Goal: Task Accomplishment & Management: Complete application form

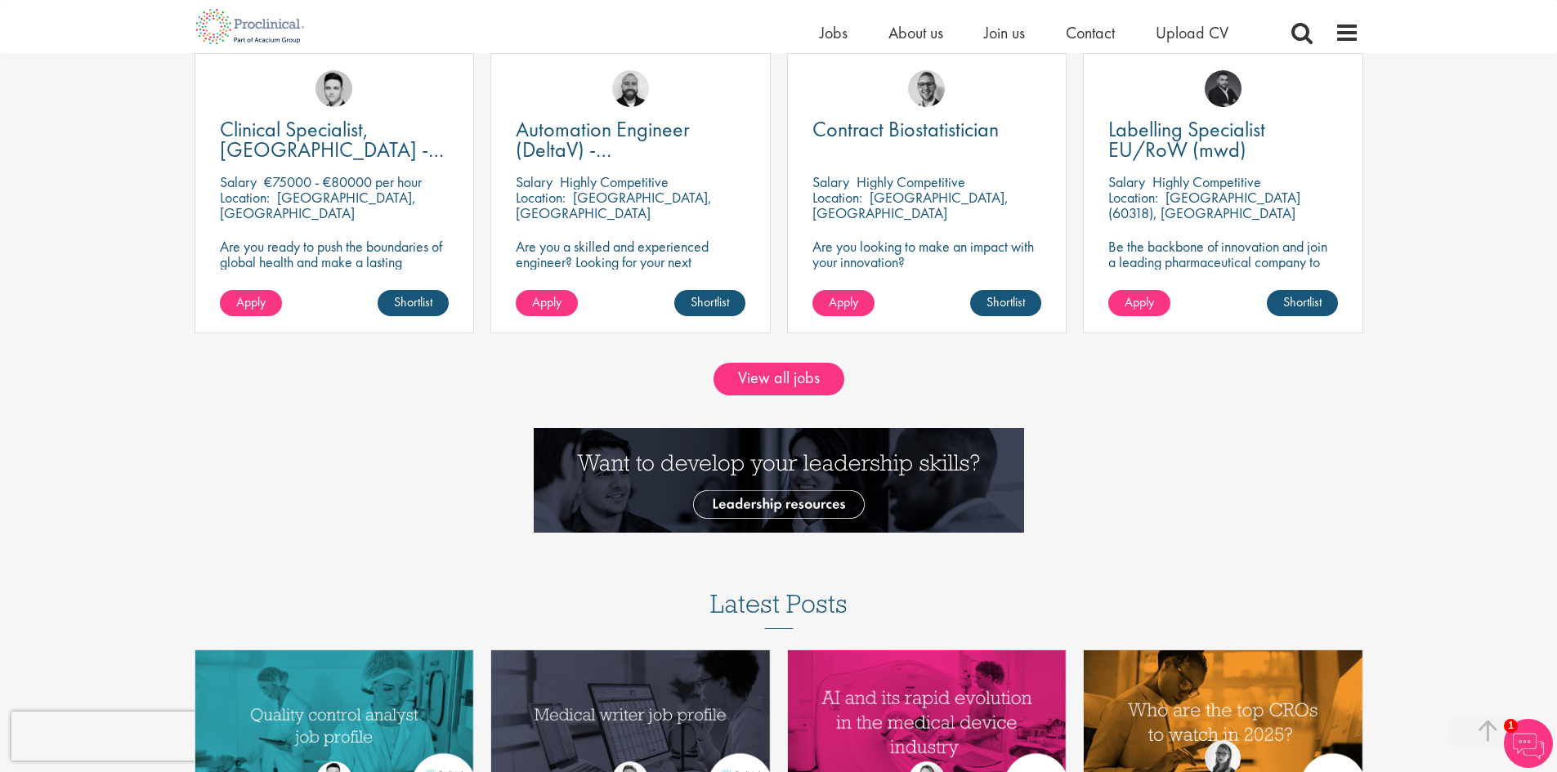
scroll to position [1635, 0]
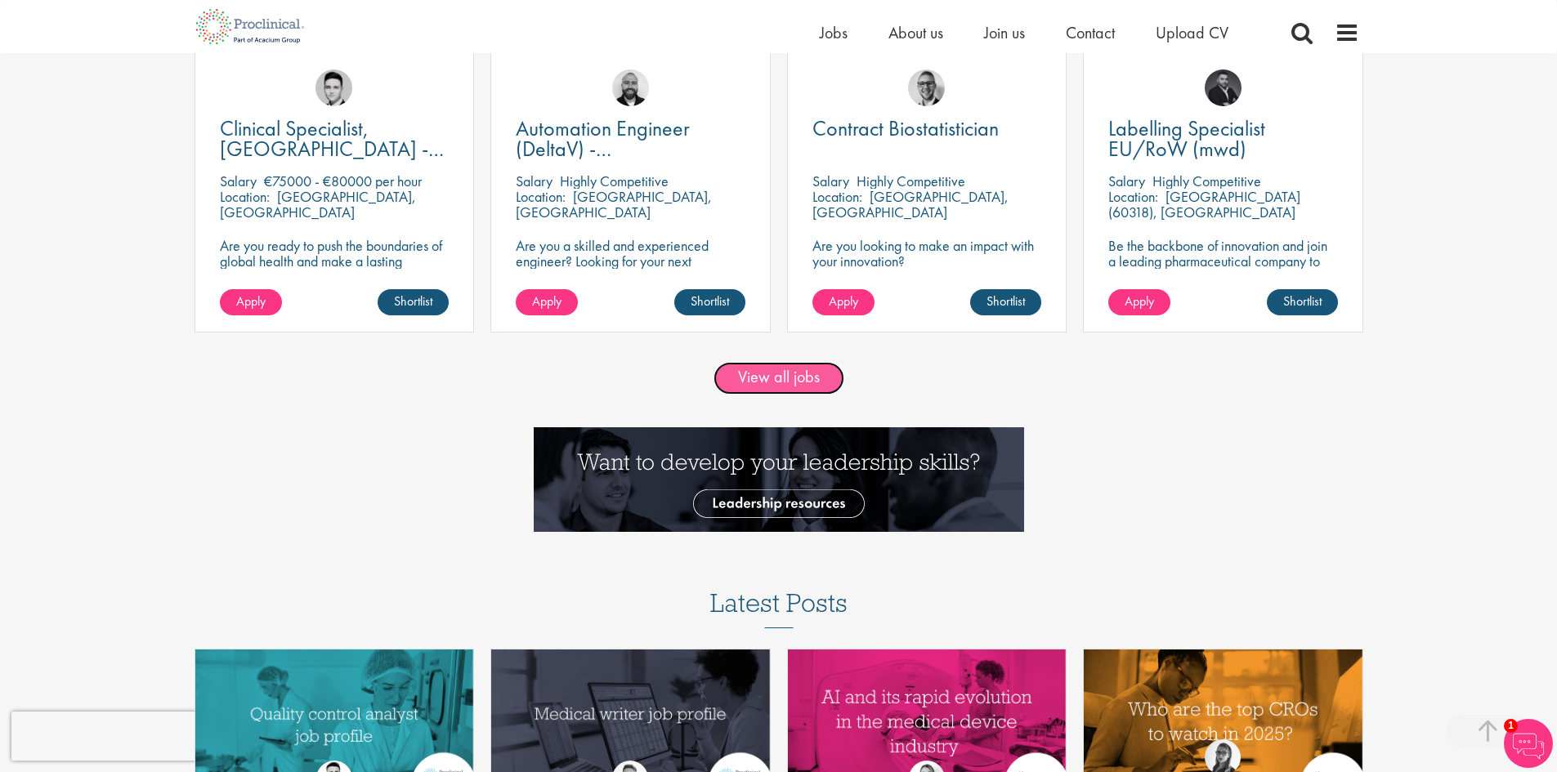
click at [773, 374] on link "View all jobs" at bounding box center [779, 378] width 131 height 33
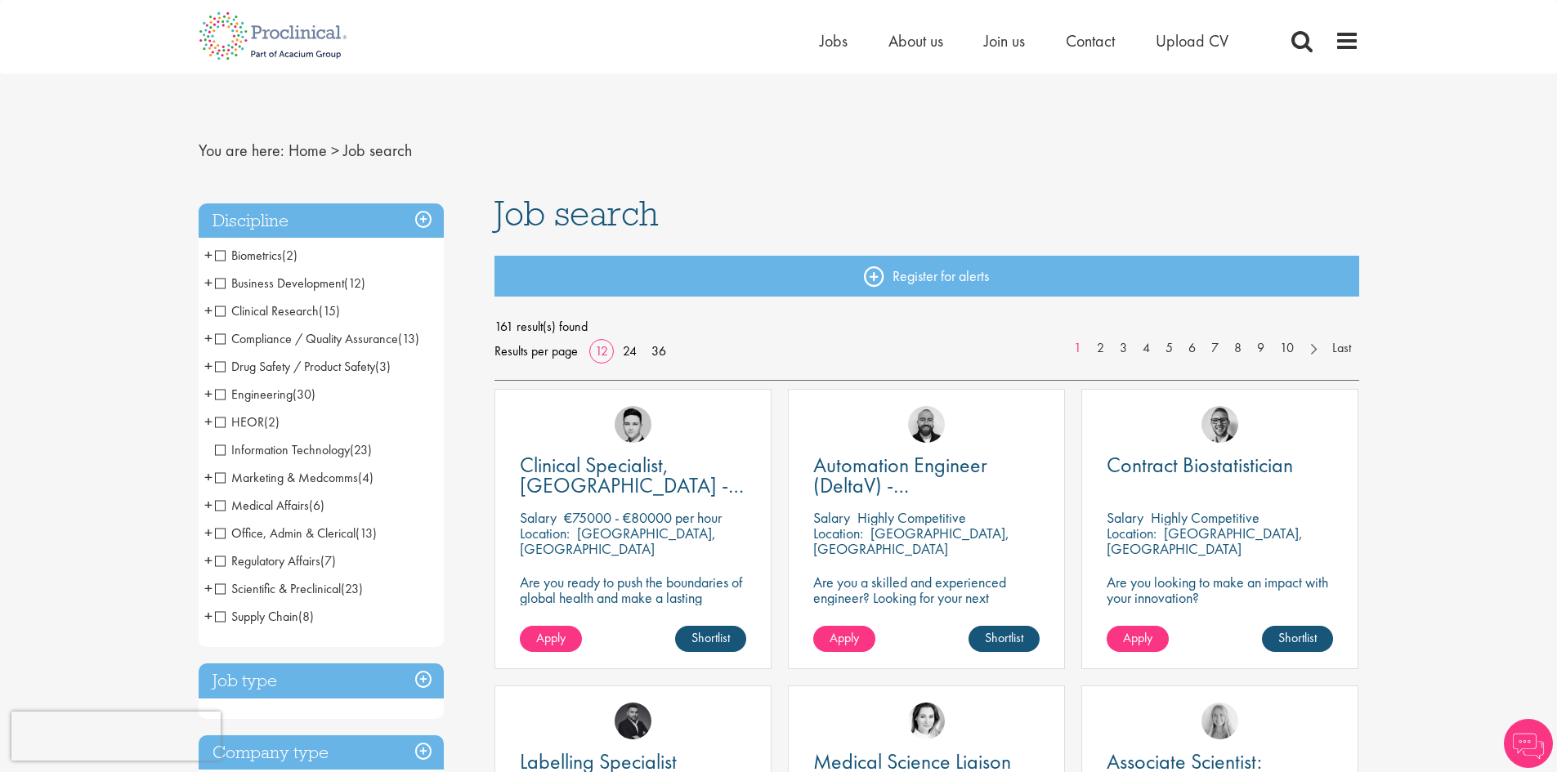
click at [222, 311] on span "Clinical Research" at bounding box center [267, 310] width 104 height 17
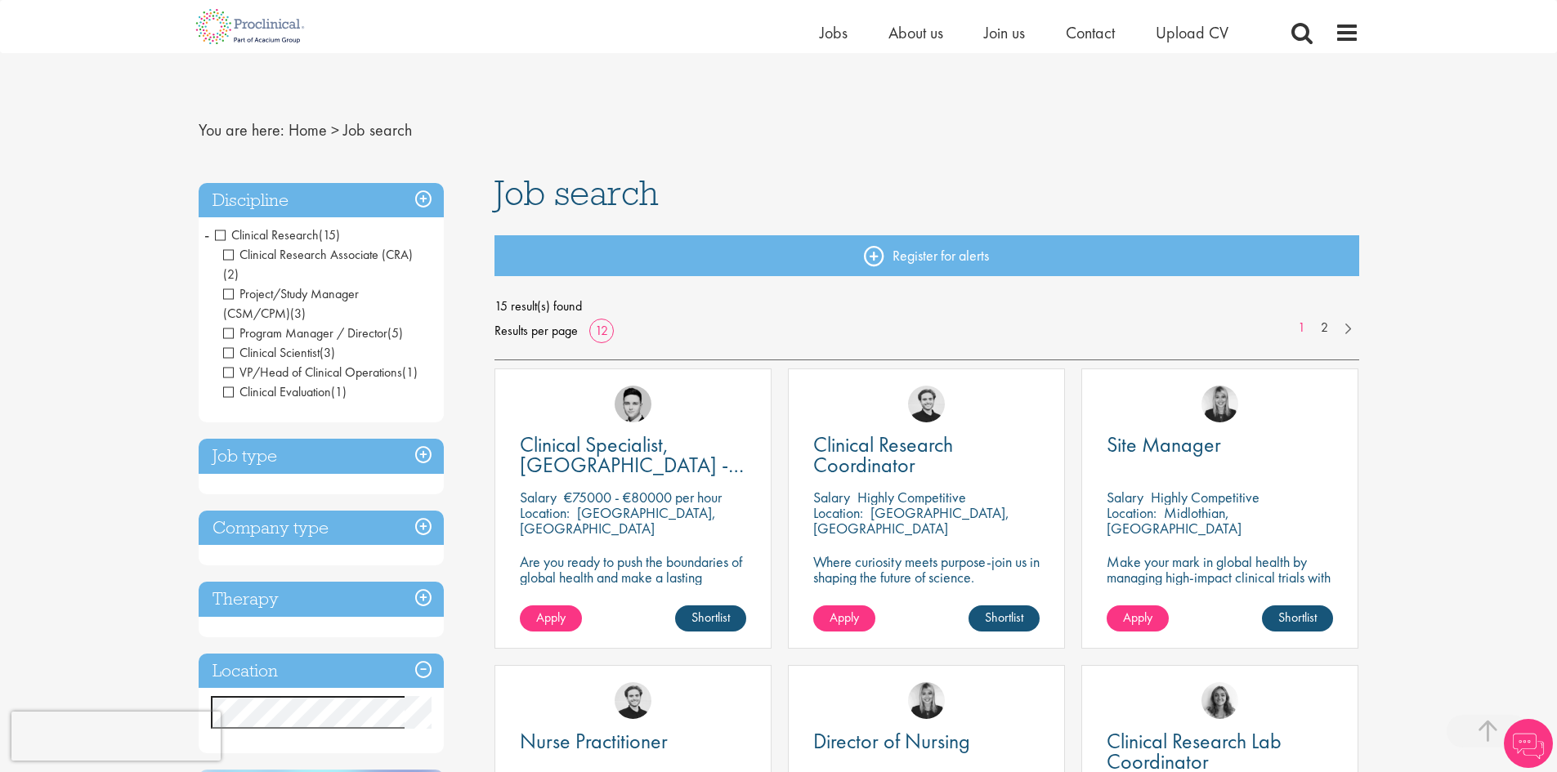
scroll to position [327, 0]
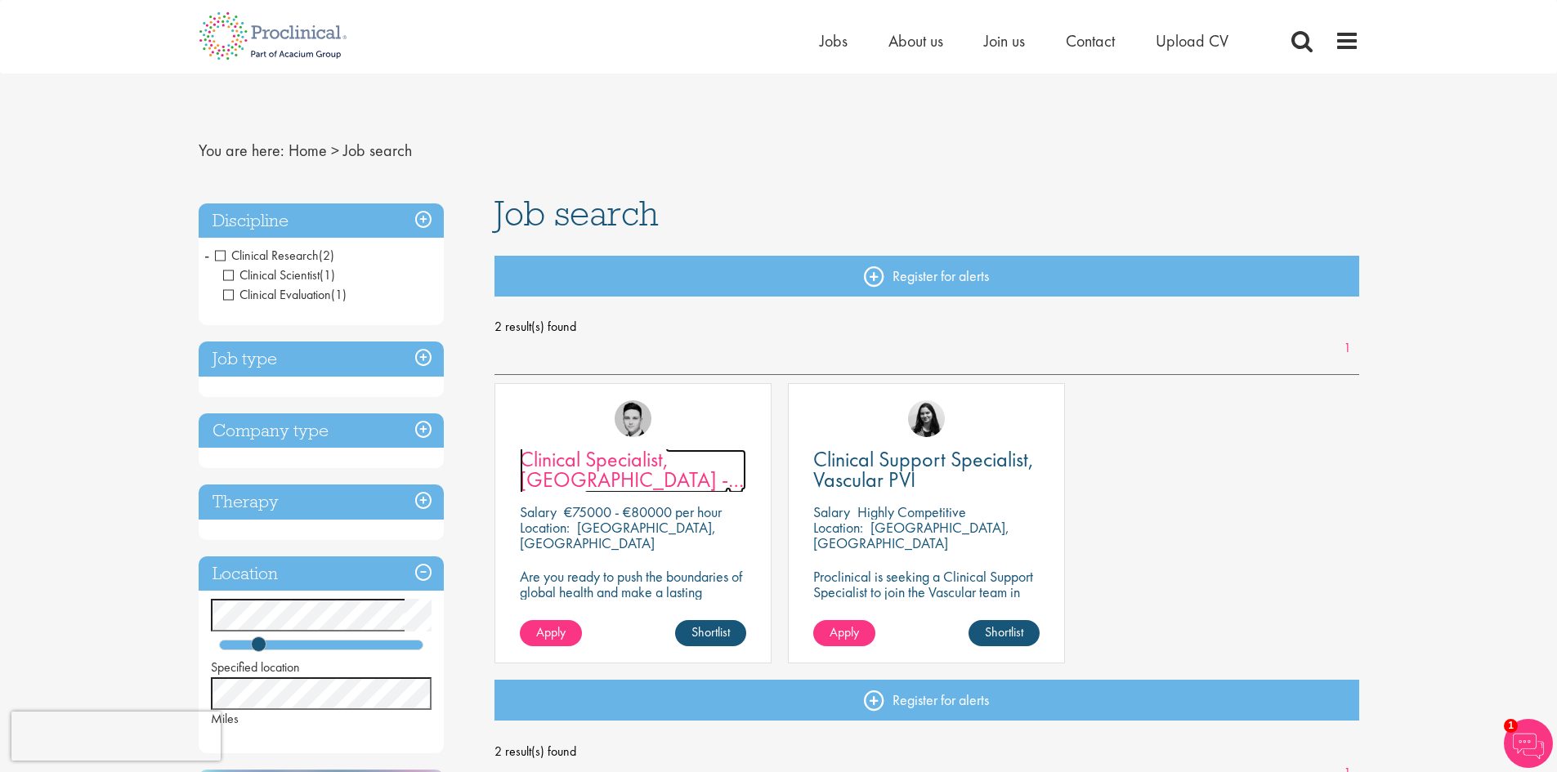
click at [606, 467] on span "Clinical Specialist, [GEOGRAPHIC_DATA] - Cardiac" at bounding box center [632, 479] width 224 height 69
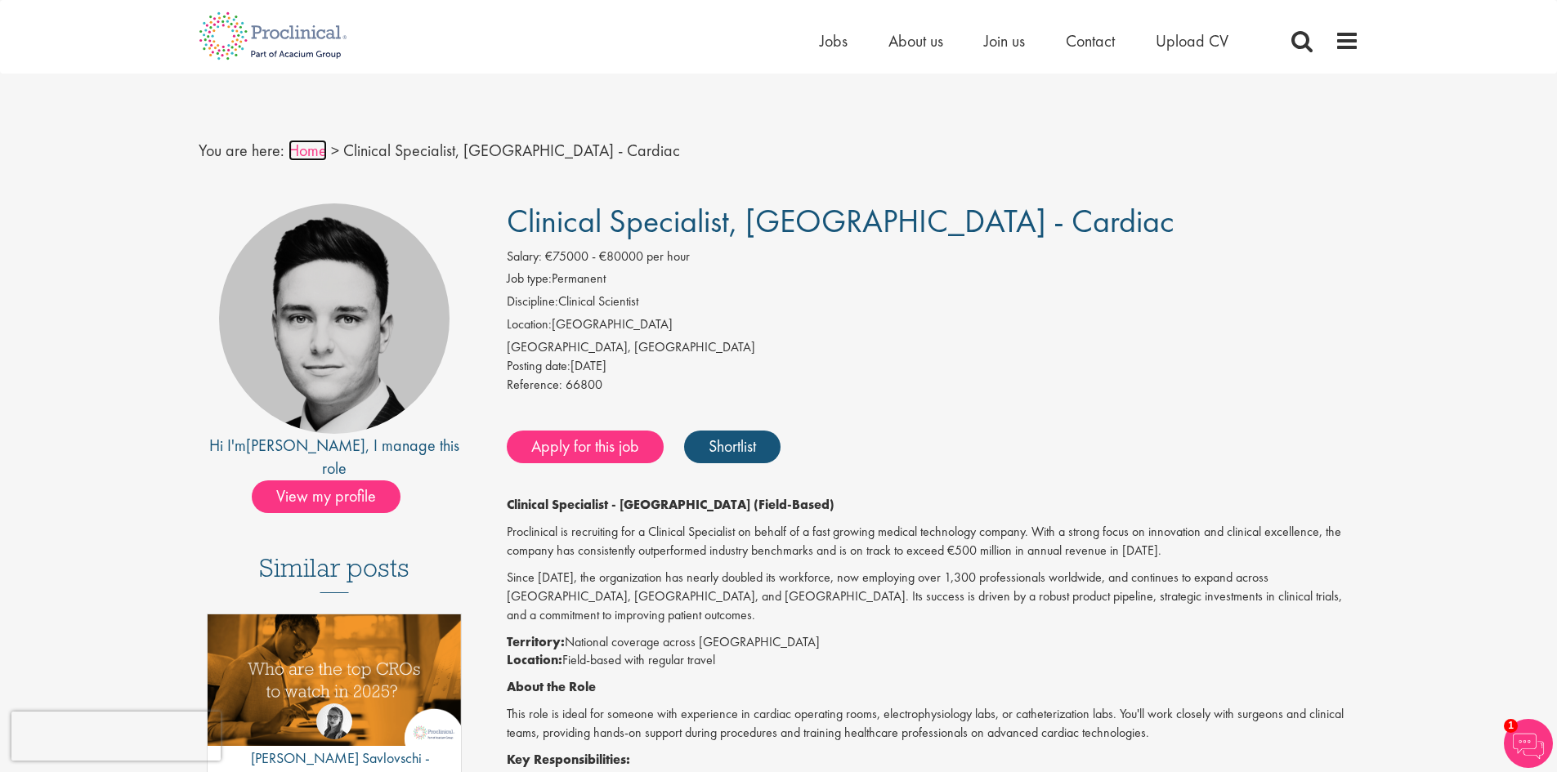
click at [306, 154] on link "Home" at bounding box center [308, 150] width 38 height 21
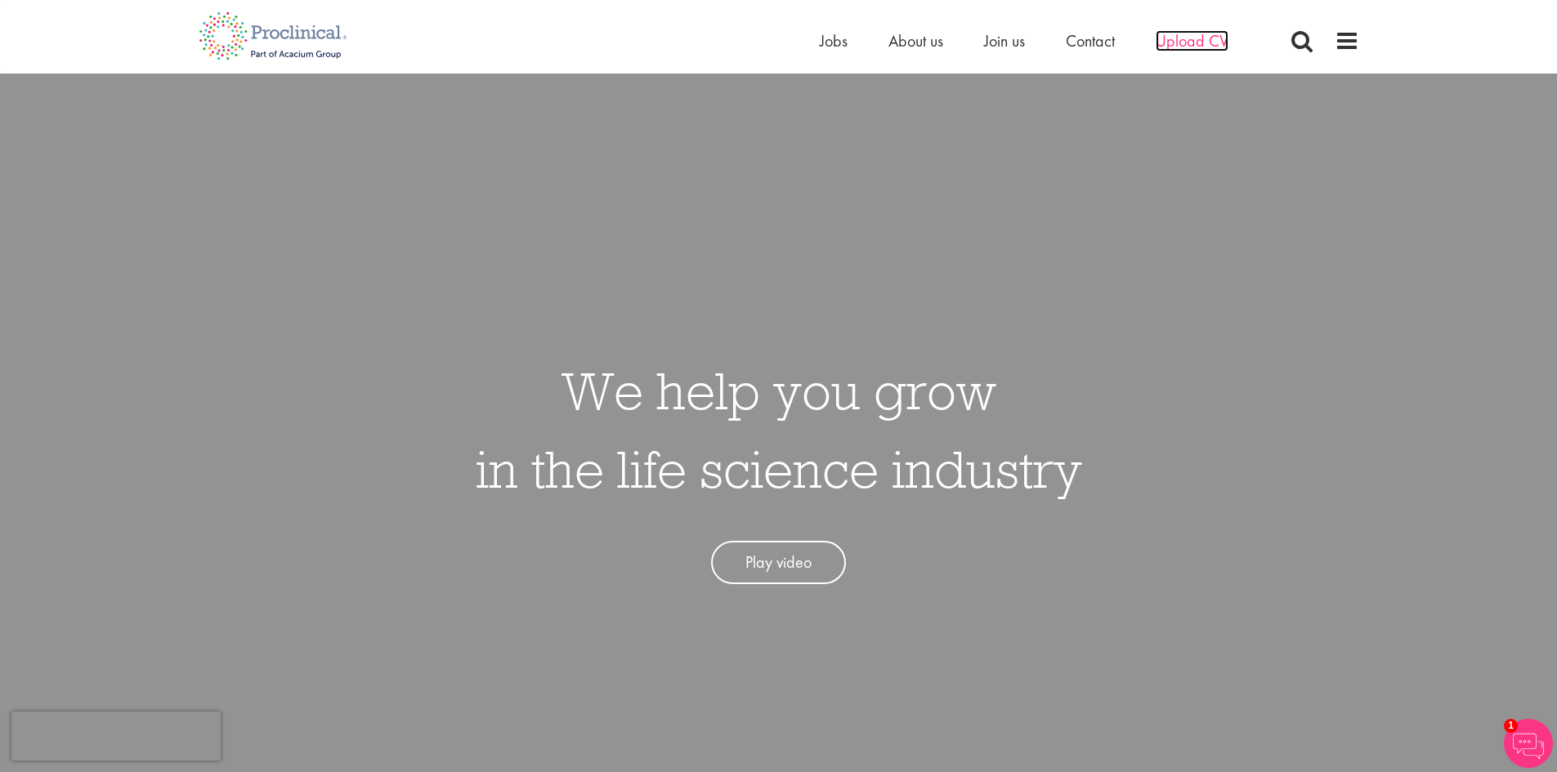
click at [1191, 39] on span "Upload CV" at bounding box center [1192, 40] width 73 height 21
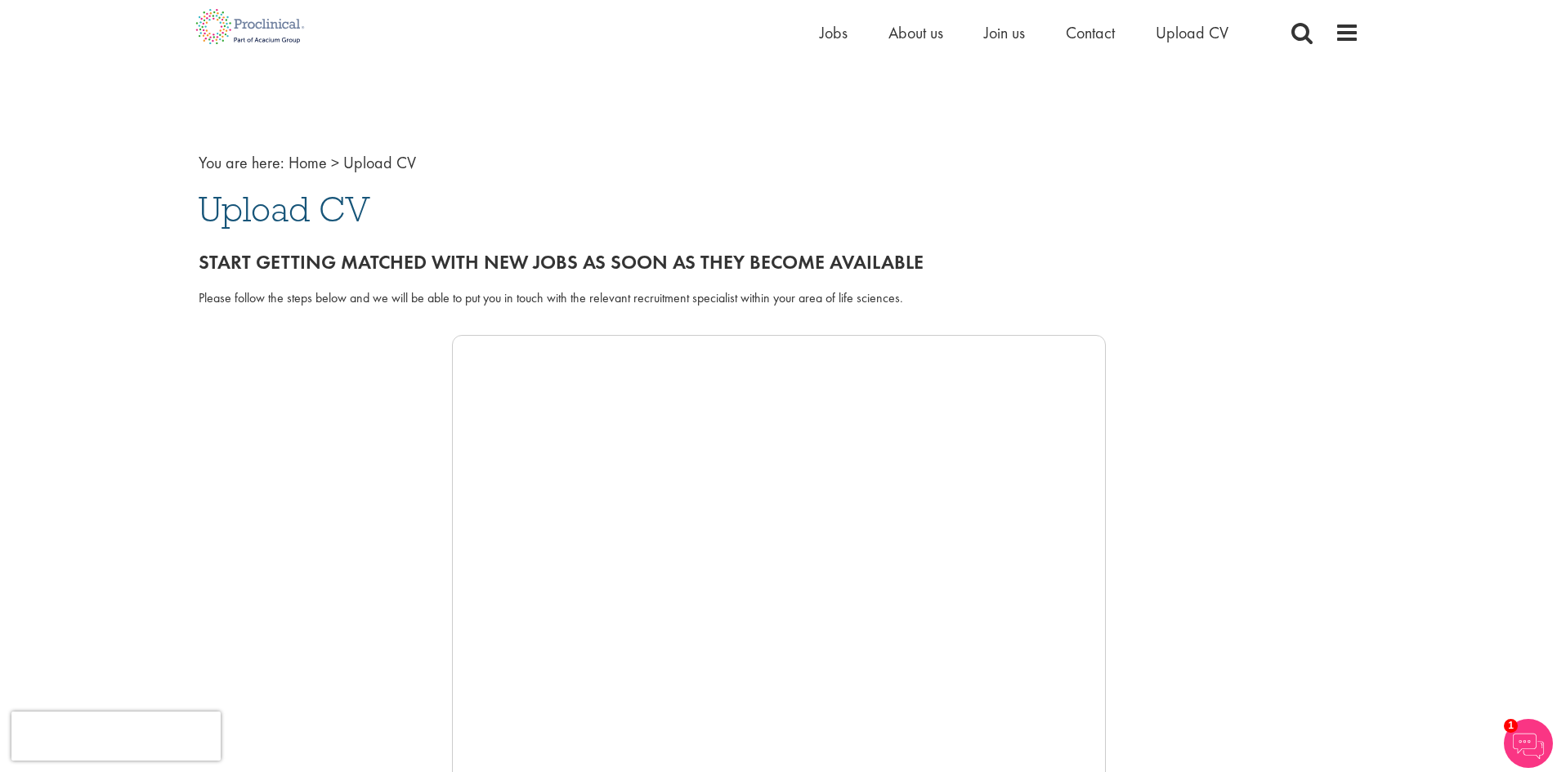
scroll to position [327, 0]
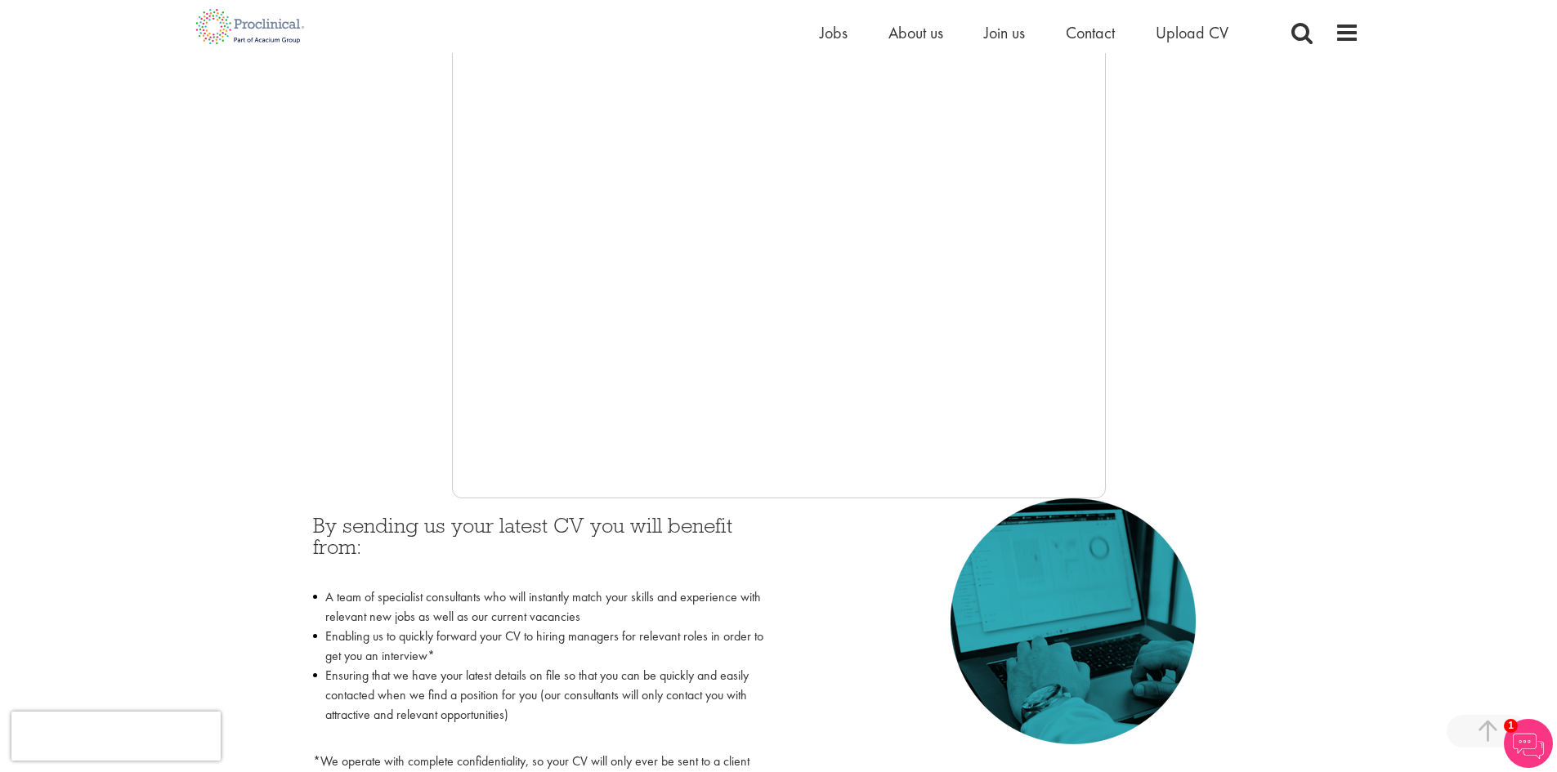
click at [302, 296] on div at bounding box center [779, 253] width 1161 height 490
